Goal: Check status: Check status

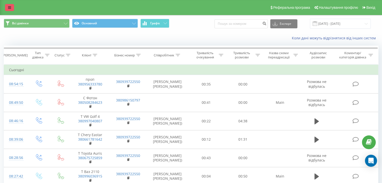
click at [9, 6] on icon at bounding box center [9, 8] width 3 height 4
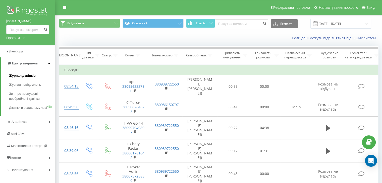
click at [21, 77] on span "Журнал дзвінків" at bounding box center [22, 75] width 27 height 5
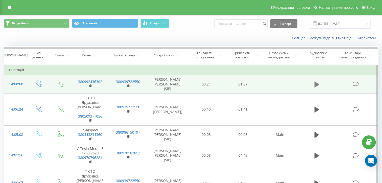
click at [315, 86] on icon at bounding box center [316, 84] width 5 height 6
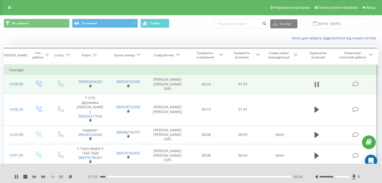
click at [316, 85] on icon at bounding box center [315, 85] width 2 height 6
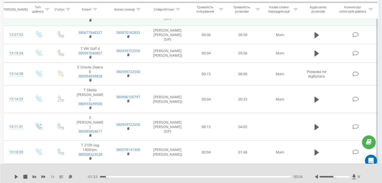
scroll to position [385, 0]
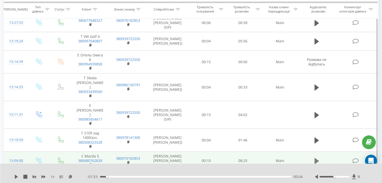
click at [314, 157] on button at bounding box center [317, 161] width 8 height 8
click at [121, 177] on div "00:54" at bounding box center [195, 177] width 191 height 2
click at [317, 158] on icon at bounding box center [316, 161] width 5 height 7
